Goal: Task Accomplishment & Management: Complete application form

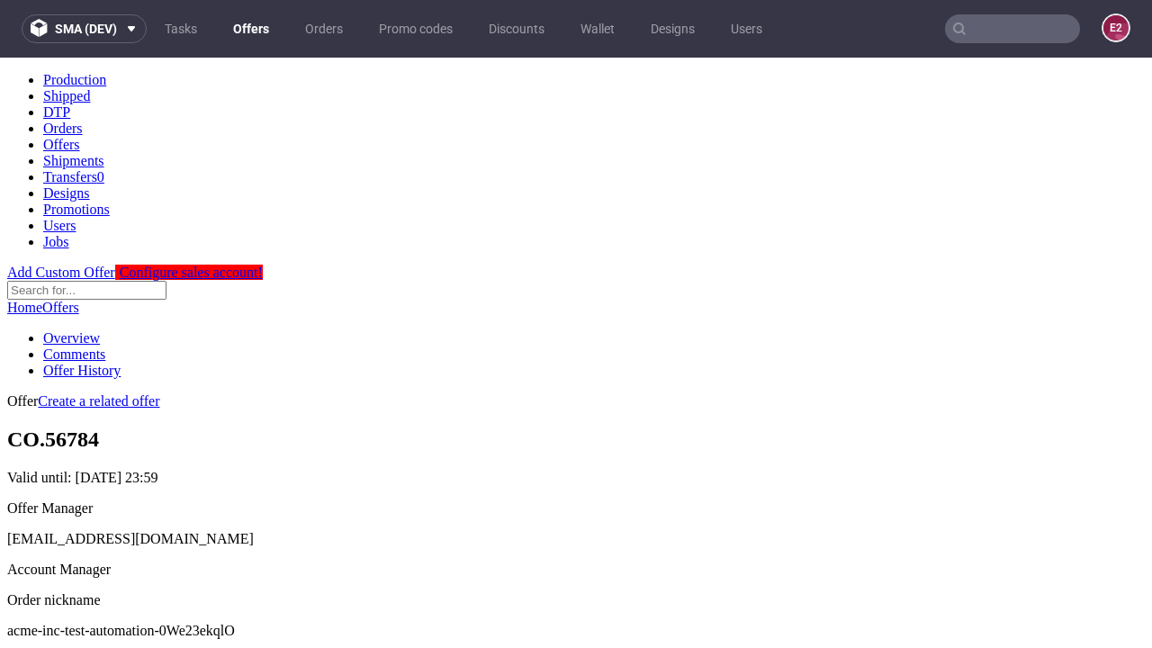
scroll to position [178, 0]
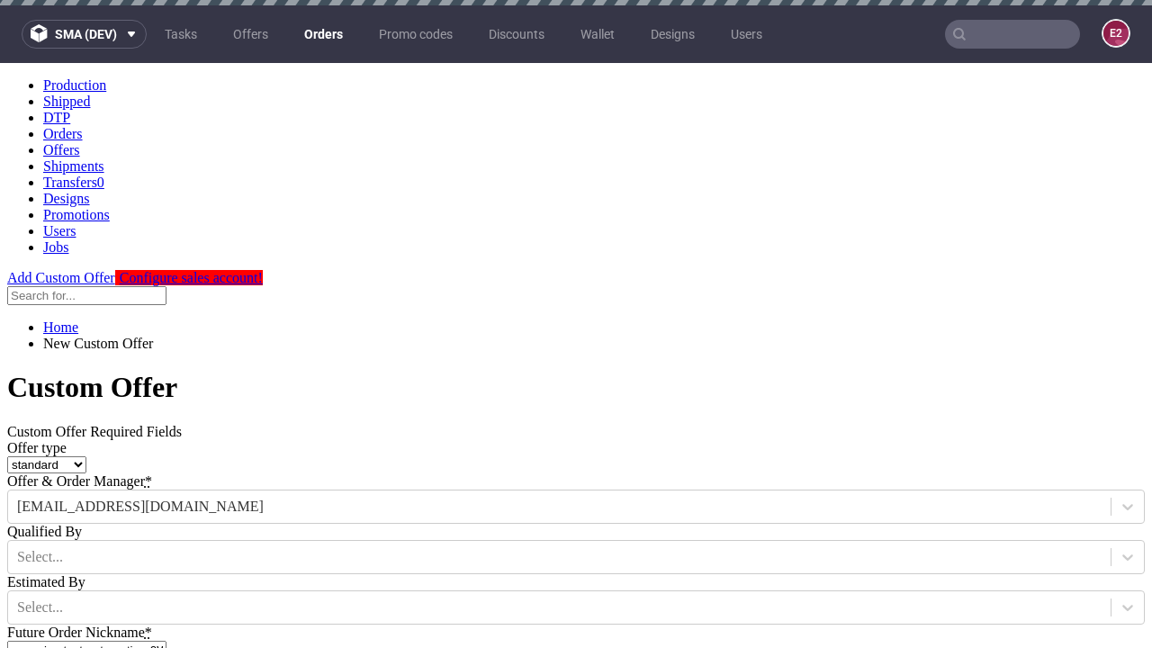
type input "acme-inc-test-automation-0We23ekqlO"
type input "[DATE]"
type input "[EMAIL_ADDRESS][DOMAIN_NAME]"
select select "gb"
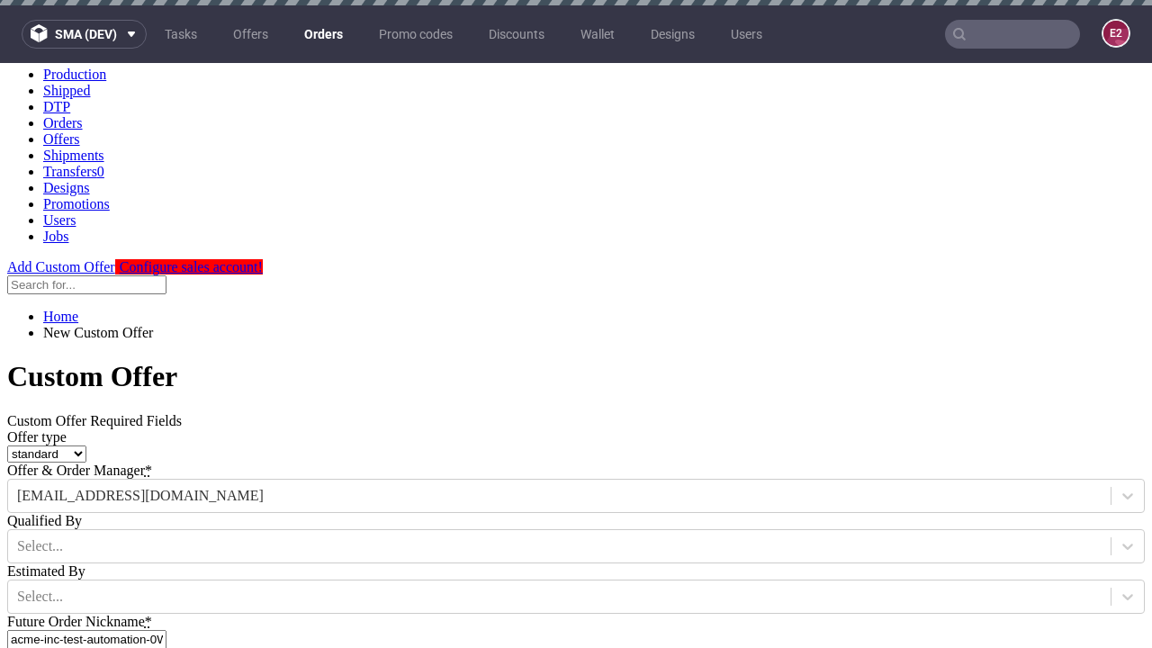
type input "[EMAIL_ADDRESS][DOMAIN_NAME]"
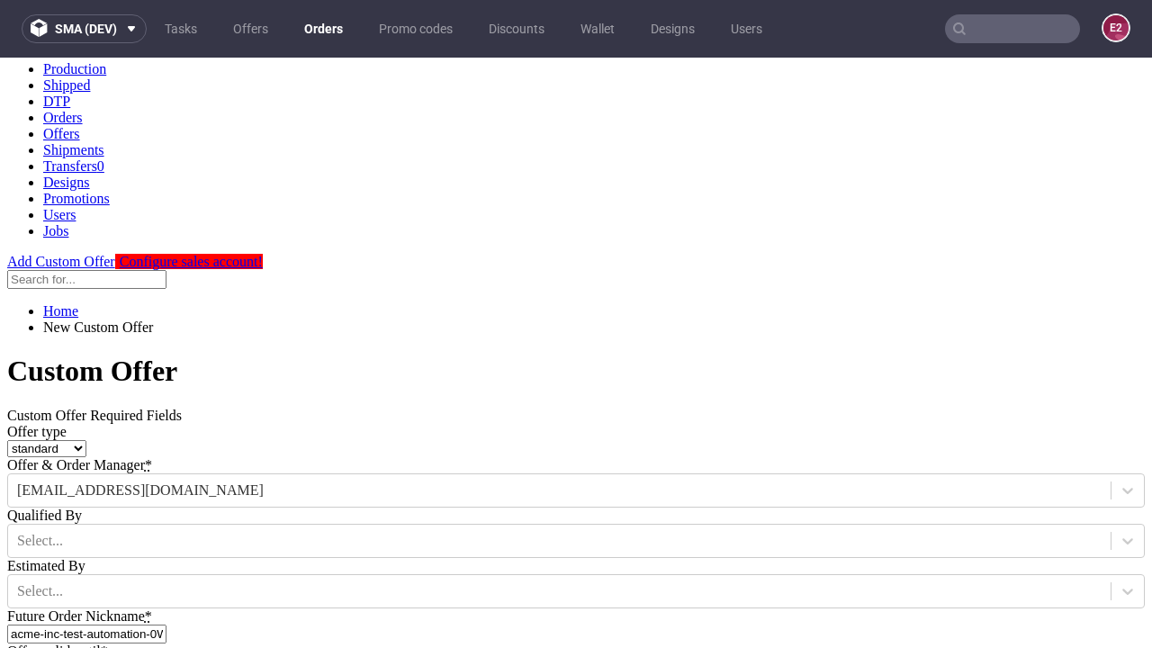
scroll to position [613, 0]
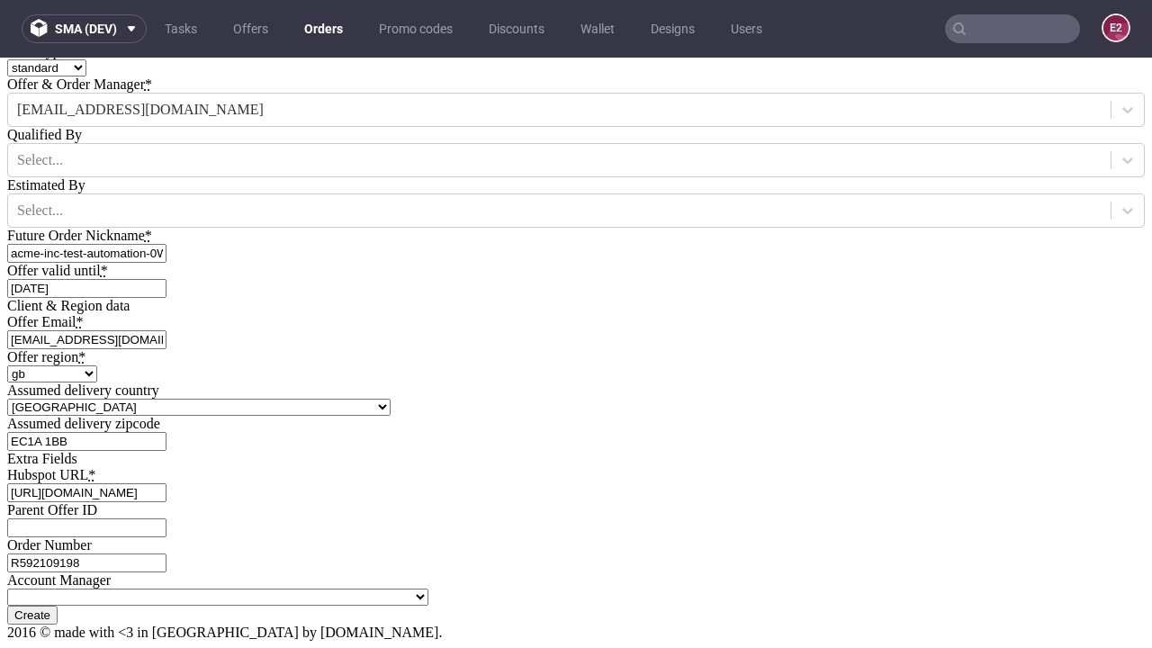
type input "[URL][DOMAIN_NAME]"
click at [58, 606] on input "Create" at bounding box center [32, 615] width 50 height 19
type input "Please wait..."
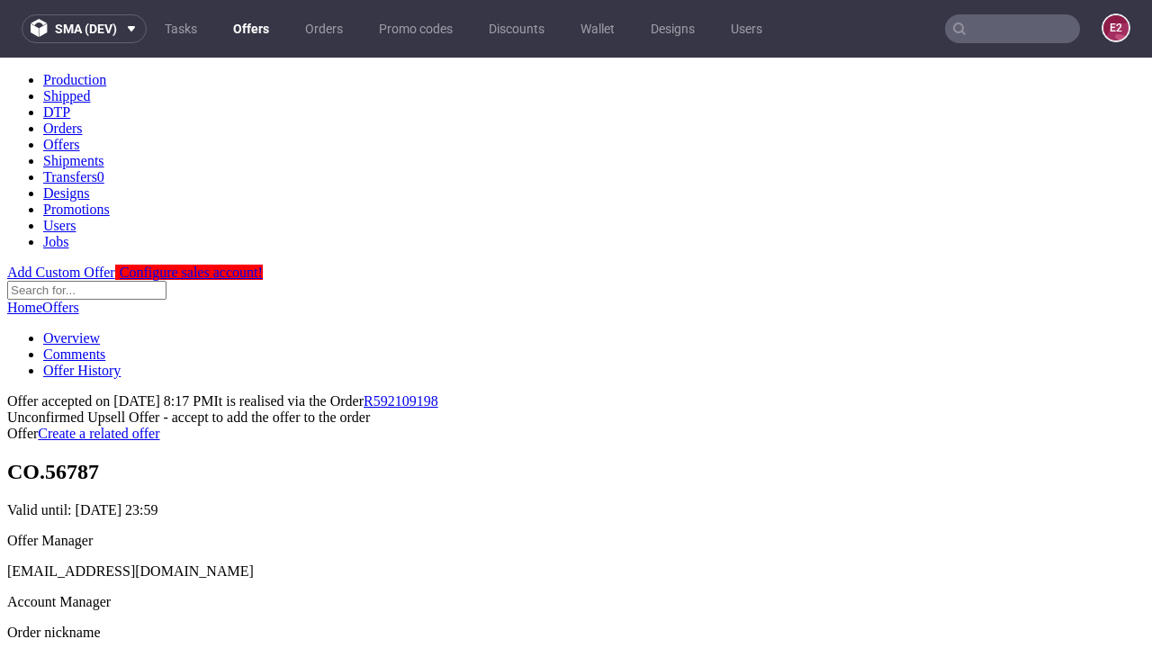
scroll to position [277, 0]
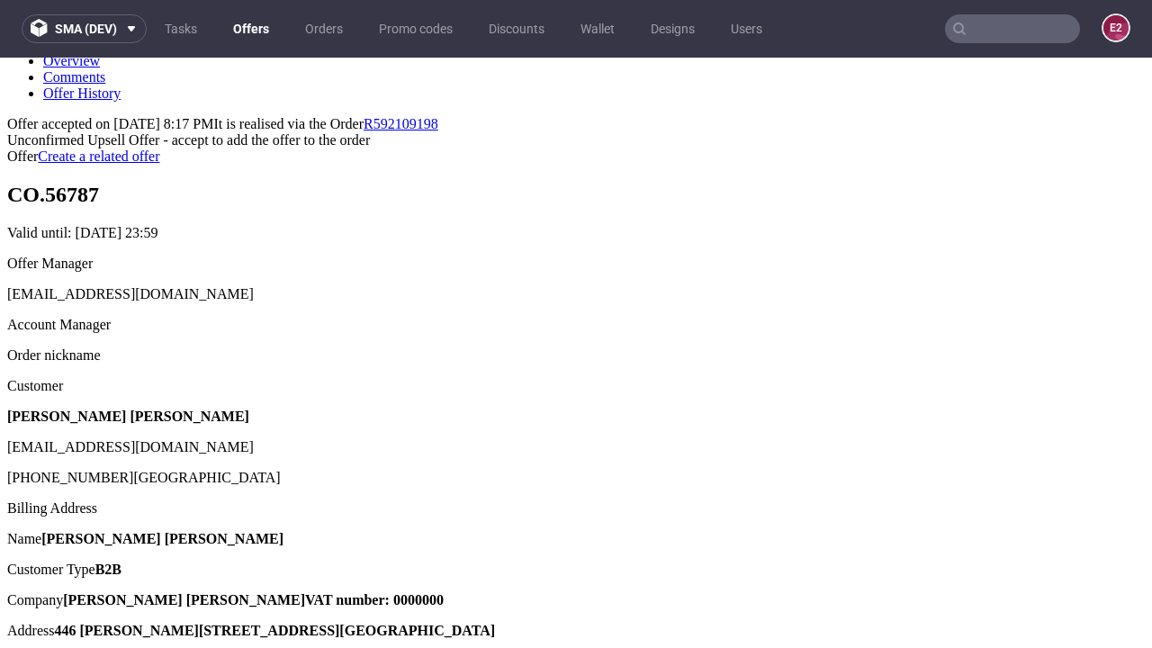
type input "In progress..."
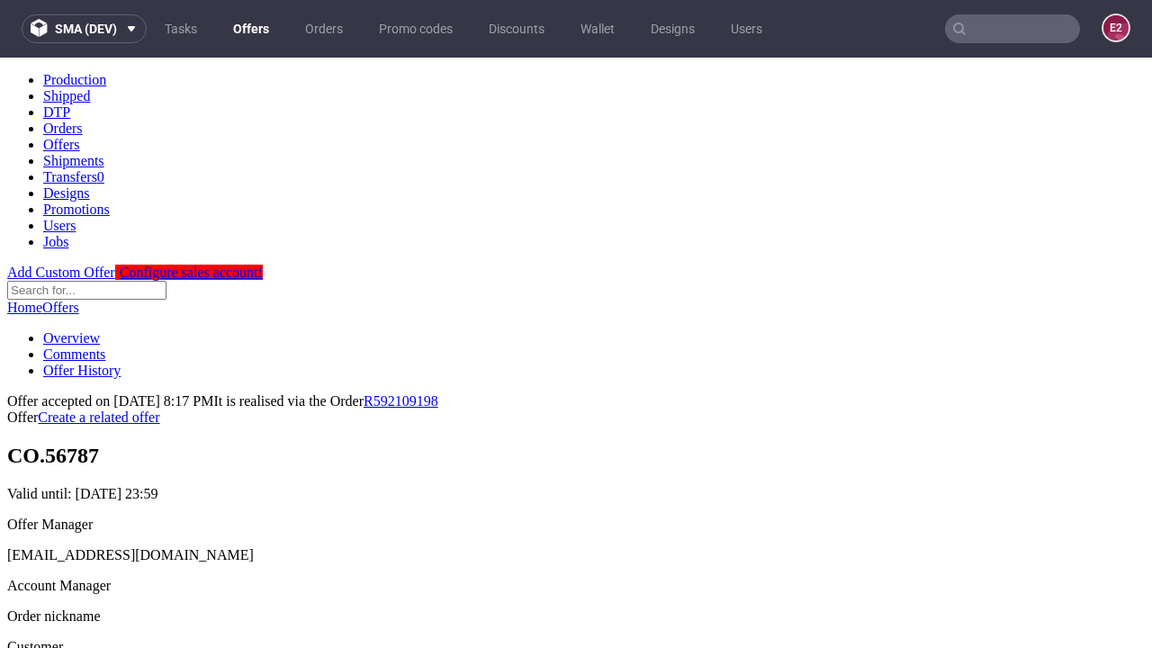
scroll to position [0, 0]
